Goal: Task Accomplishment & Management: Manage account settings

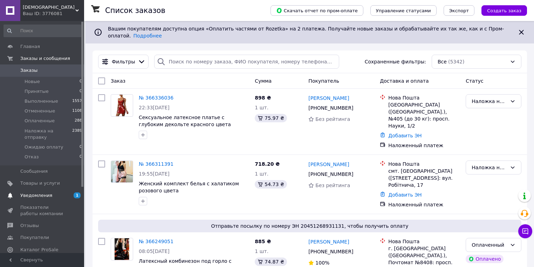
click at [39, 193] on span "Уведомления" at bounding box center [36, 196] width 32 height 6
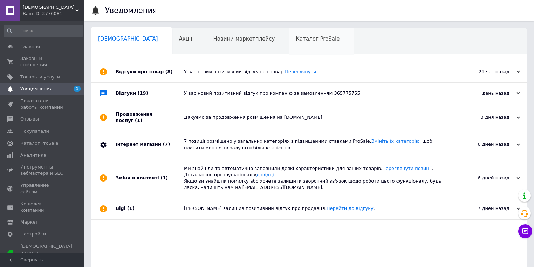
click at [296, 41] on span "Каталог ProSale" at bounding box center [318, 39] width 44 height 6
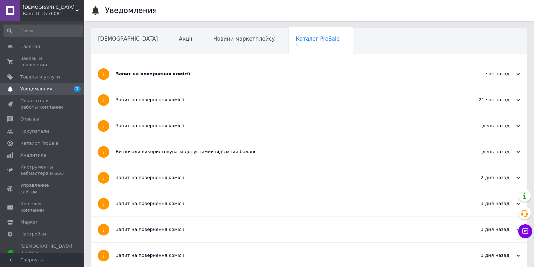
click at [218, 76] on div "Запит на повернення комісії" at bounding box center [283, 74] width 335 height 6
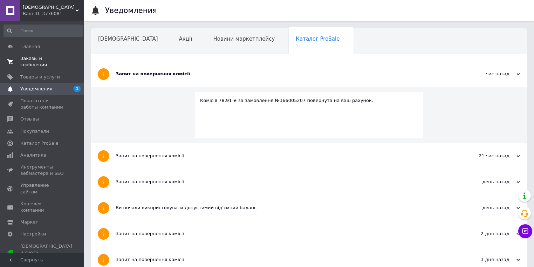
click at [36, 56] on span "Заказы и сообщения" at bounding box center [42, 61] width 45 height 13
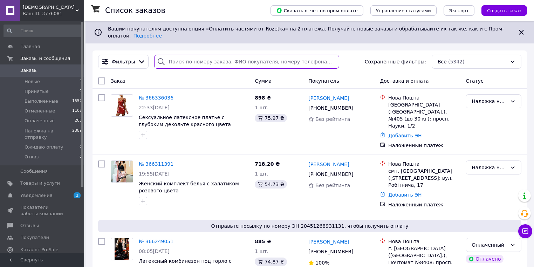
click at [175, 58] on input "search" at bounding box center [246, 62] width 185 height 14
paste input "+380664056383"
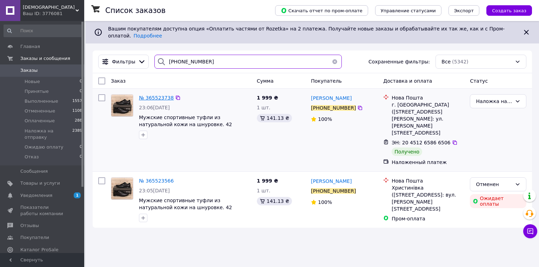
type input "+380664056383"
click at [147, 95] on span "№ 365523738" at bounding box center [156, 98] width 35 height 6
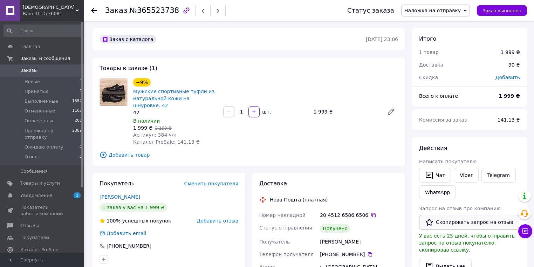
click at [478, 224] on button "Скопировать запрос на отзыв" at bounding box center [469, 222] width 100 height 15
click at [34, 193] on span "Уведомления" at bounding box center [36, 196] width 32 height 6
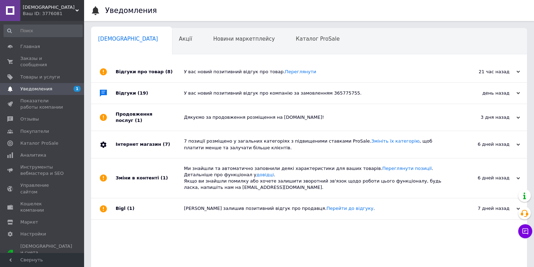
click at [170, 74] on div "Відгуки про товар (8)" at bounding box center [150, 71] width 68 height 21
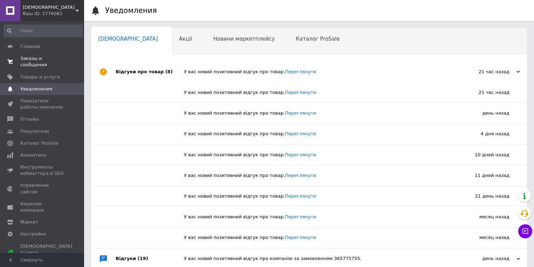
click at [29, 56] on span "Заказы и сообщения" at bounding box center [42, 61] width 45 height 13
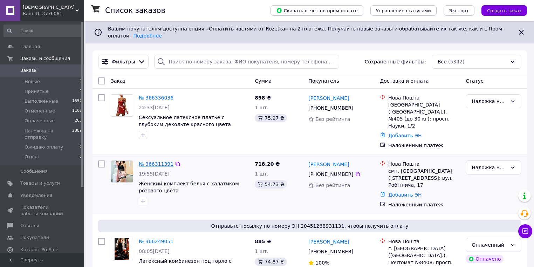
click at [158, 161] on link "№ 366311391" at bounding box center [156, 164] width 35 height 6
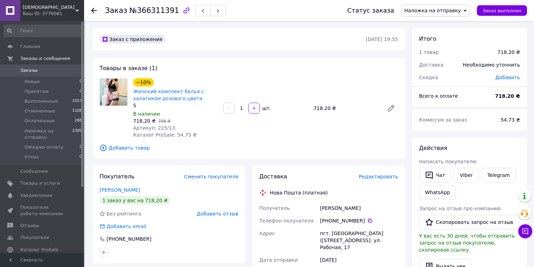
click at [43, 73] on span "Заказы" at bounding box center [42, 70] width 45 height 6
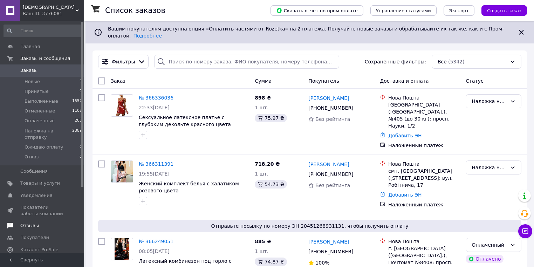
click at [26, 223] on span "Отзывы" at bounding box center [29, 226] width 19 height 6
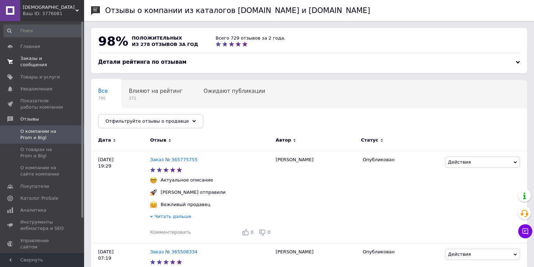
click at [47, 55] on link "Заказы и сообщения 0 0" at bounding box center [43, 62] width 86 height 18
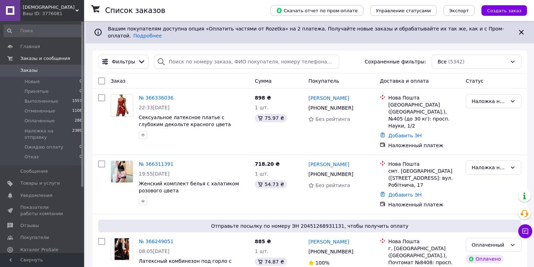
click at [36, 12] on div "Ваш ID: 3776081" at bounding box center [53, 14] width 61 height 6
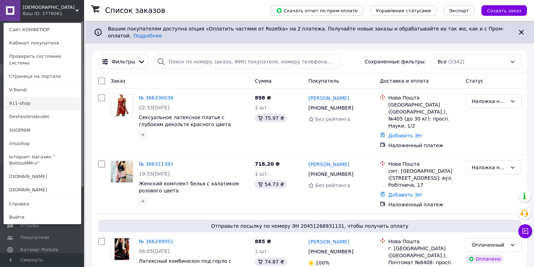
click at [26, 97] on link "911-shop" at bounding box center [42, 103] width 77 height 13
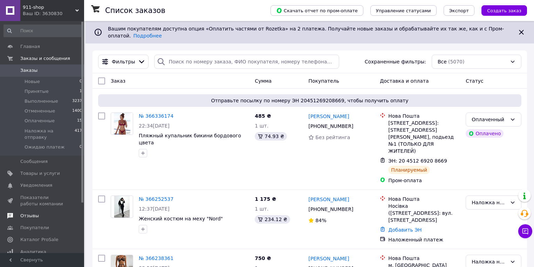
click at [39, 213] on span "Отзывы" at bounding box center [42, 216] width 45 height 6
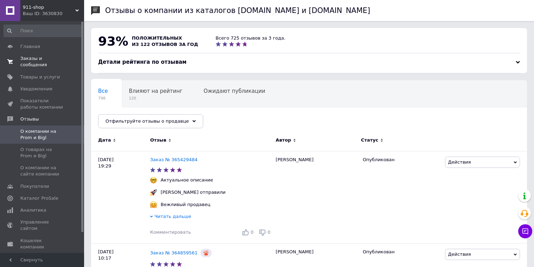
click at [41, 59] on span "Заказы и сообщения" at bounding box center [42, 61] width 45 height 13
